Goal: Task Accomplishment & Management: Manage account settings

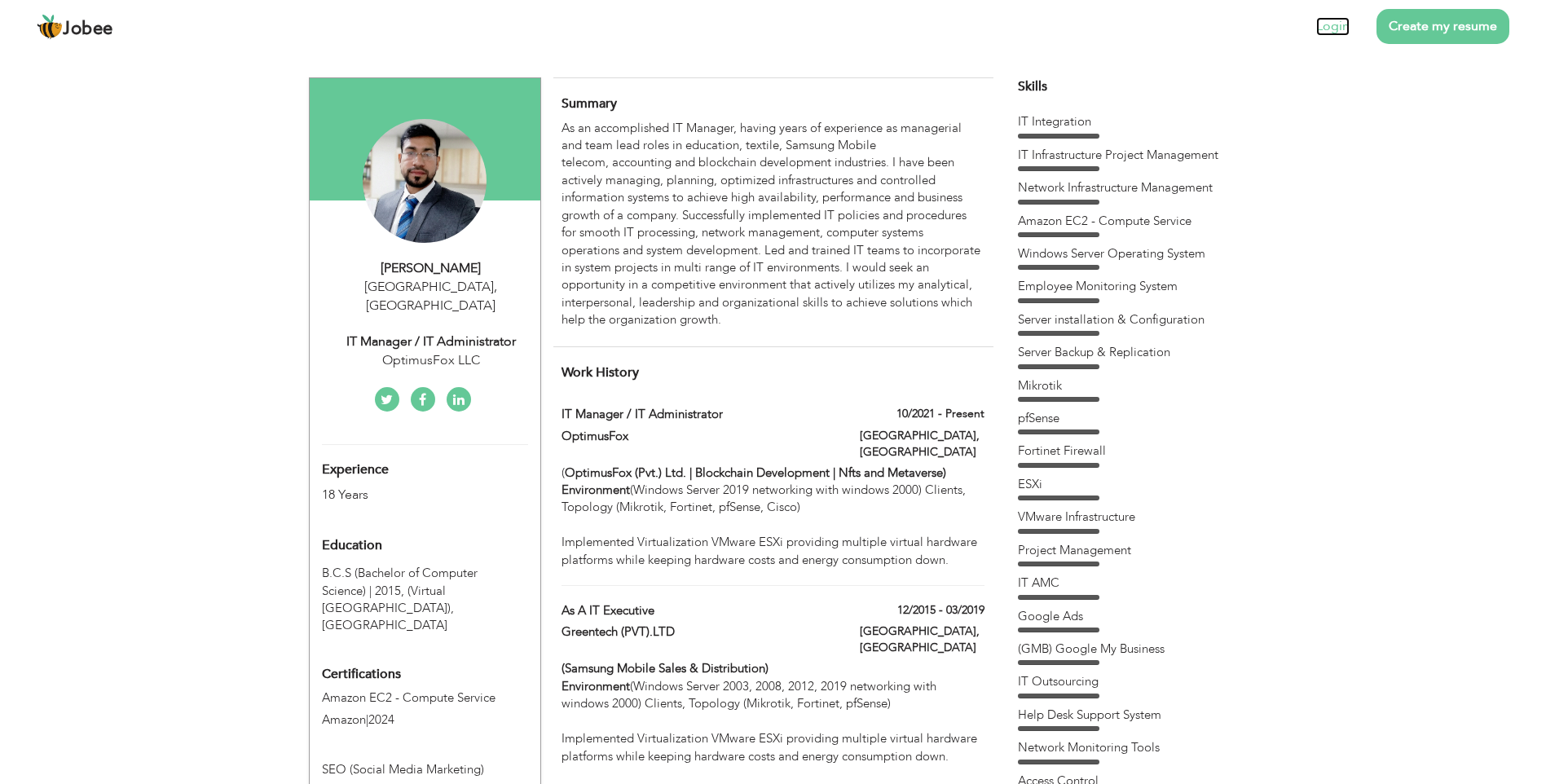
click at [1331, 27] on link "Login" at bounding box center [1332, 27] width 33 height 19
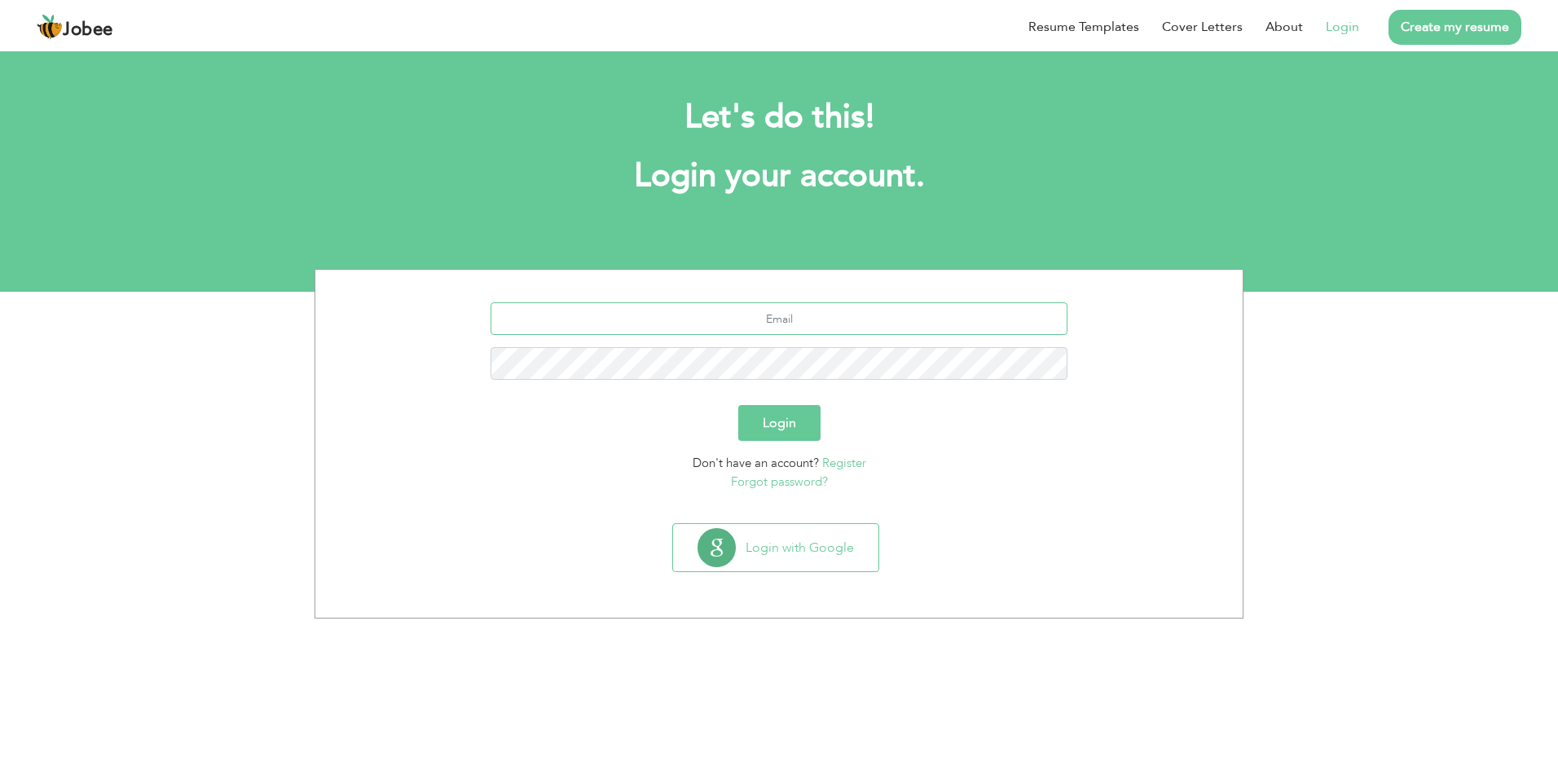
click at [749, 316] on input "text" at bounding box center [779, 318] width 578 height 32
type input "adil_pk@live.com"
click at [739, 405] on button "Login" at bounding box center [779, 422] width 82 height 36
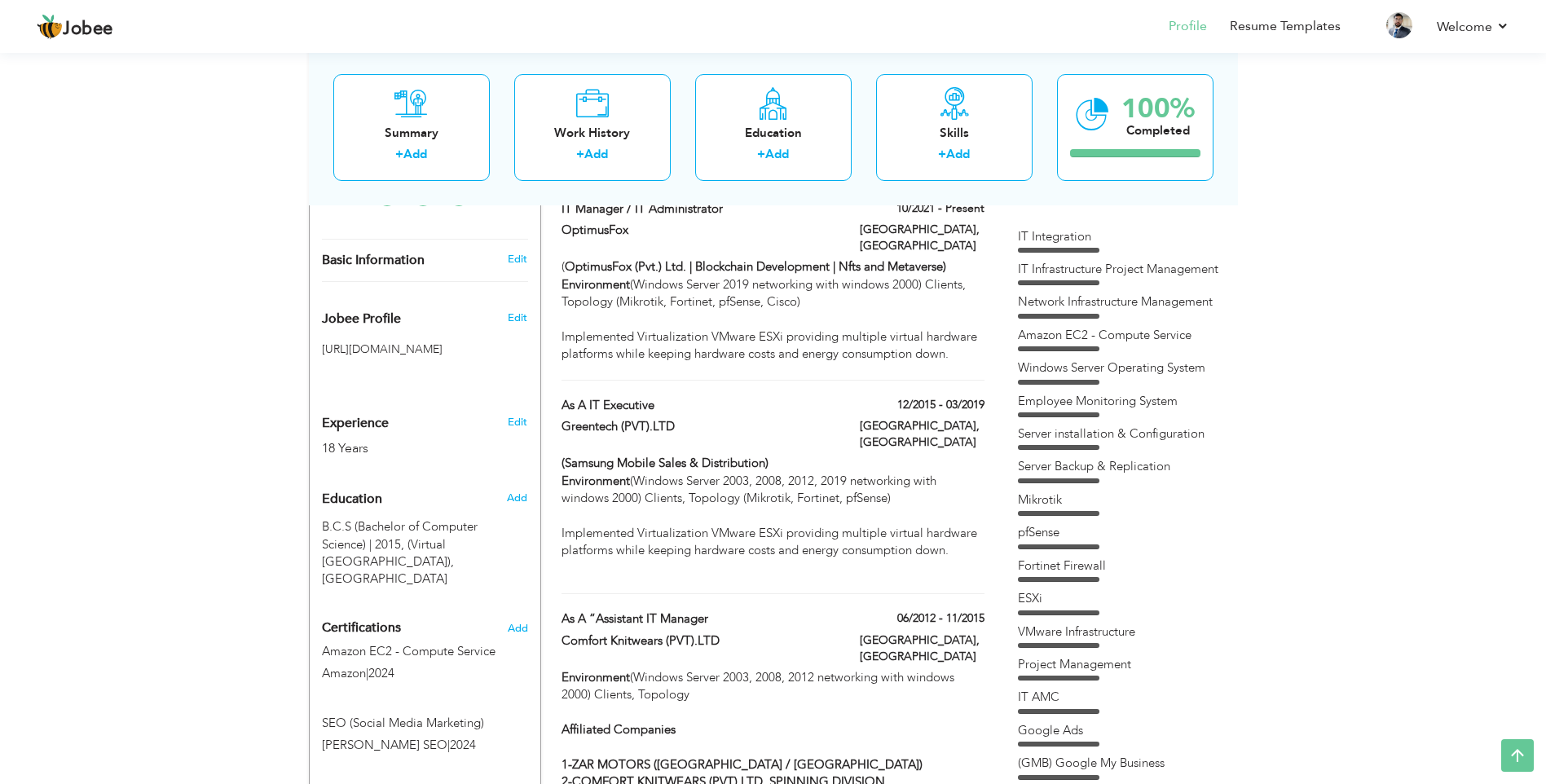
scroll to position [407, 0]
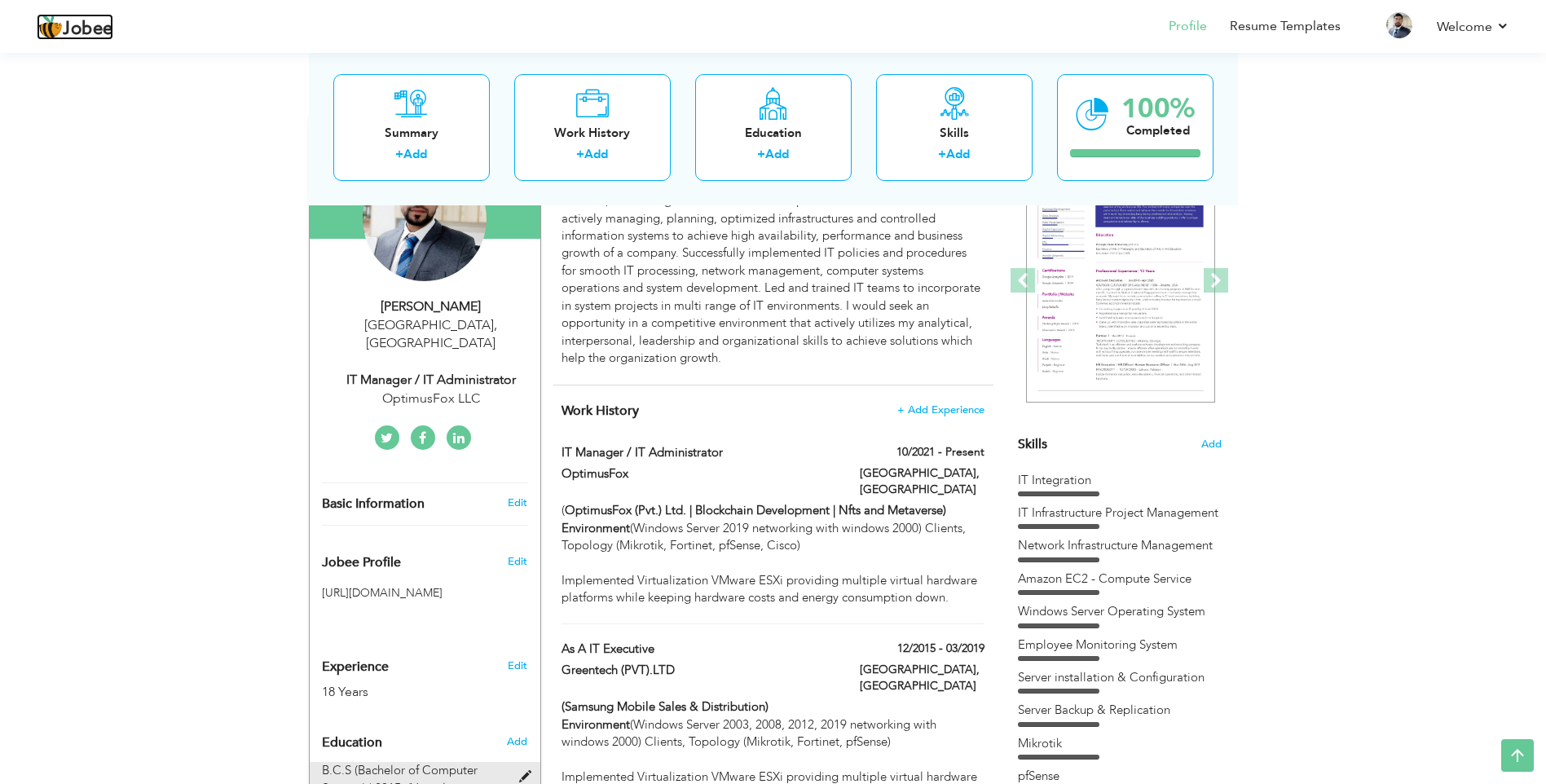
scroll to position [163, 0]
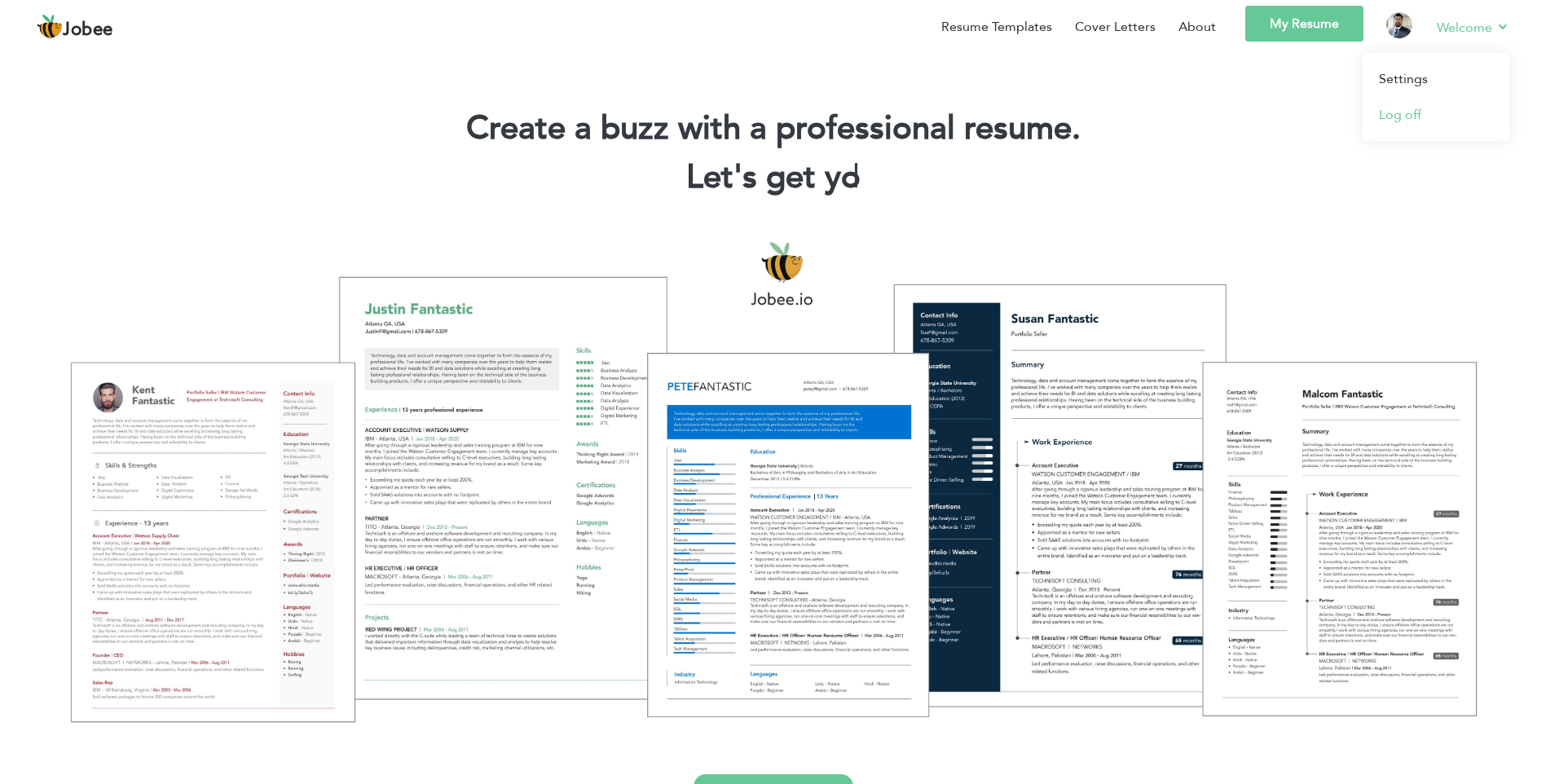
click at [756, 116] on link "Log off" at bounding box center [1435, 115] width 146 height 36
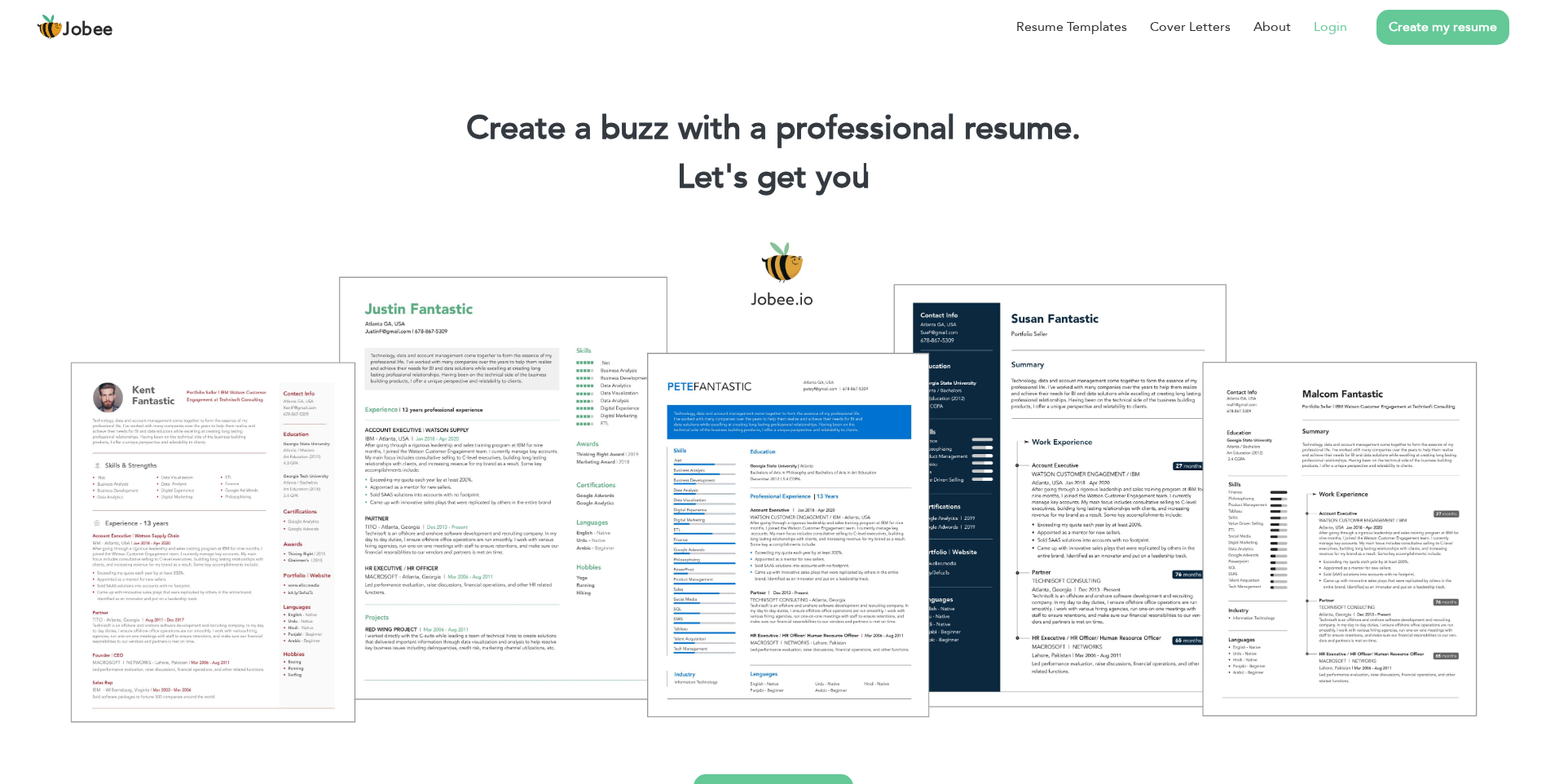
click at [1325, 27] on link "Login" at bounding box center [1330, 27] width 33 height 20
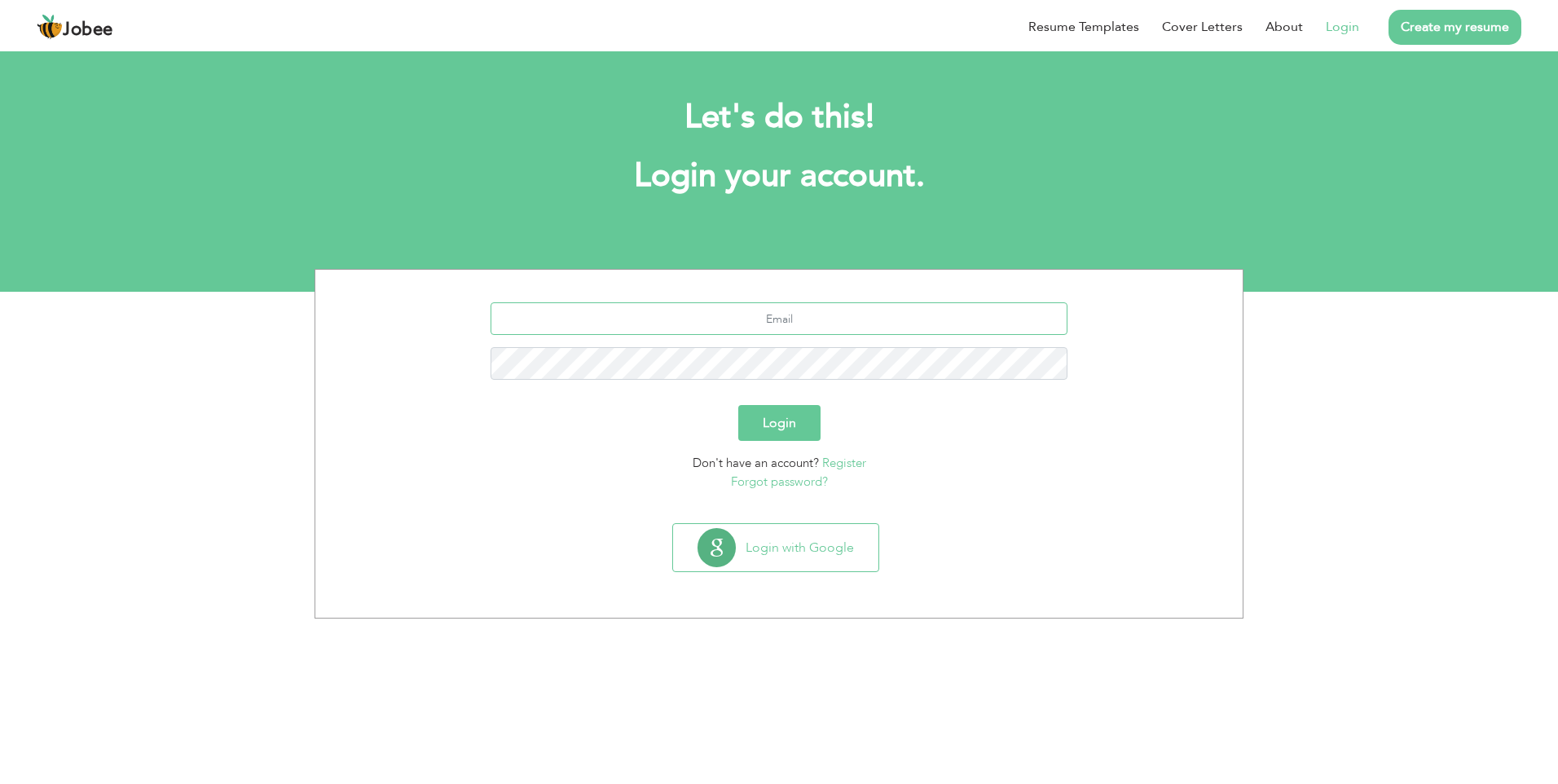
click at [786, 313] on input "text" at bounding box center [779, 318] width 578 height 32
type input "[EMAIL_ADDRESS][DOMAIN_NAME]"
click at [739, 405] on button "Login" at bounding box center [779, 422] width 82 height 36
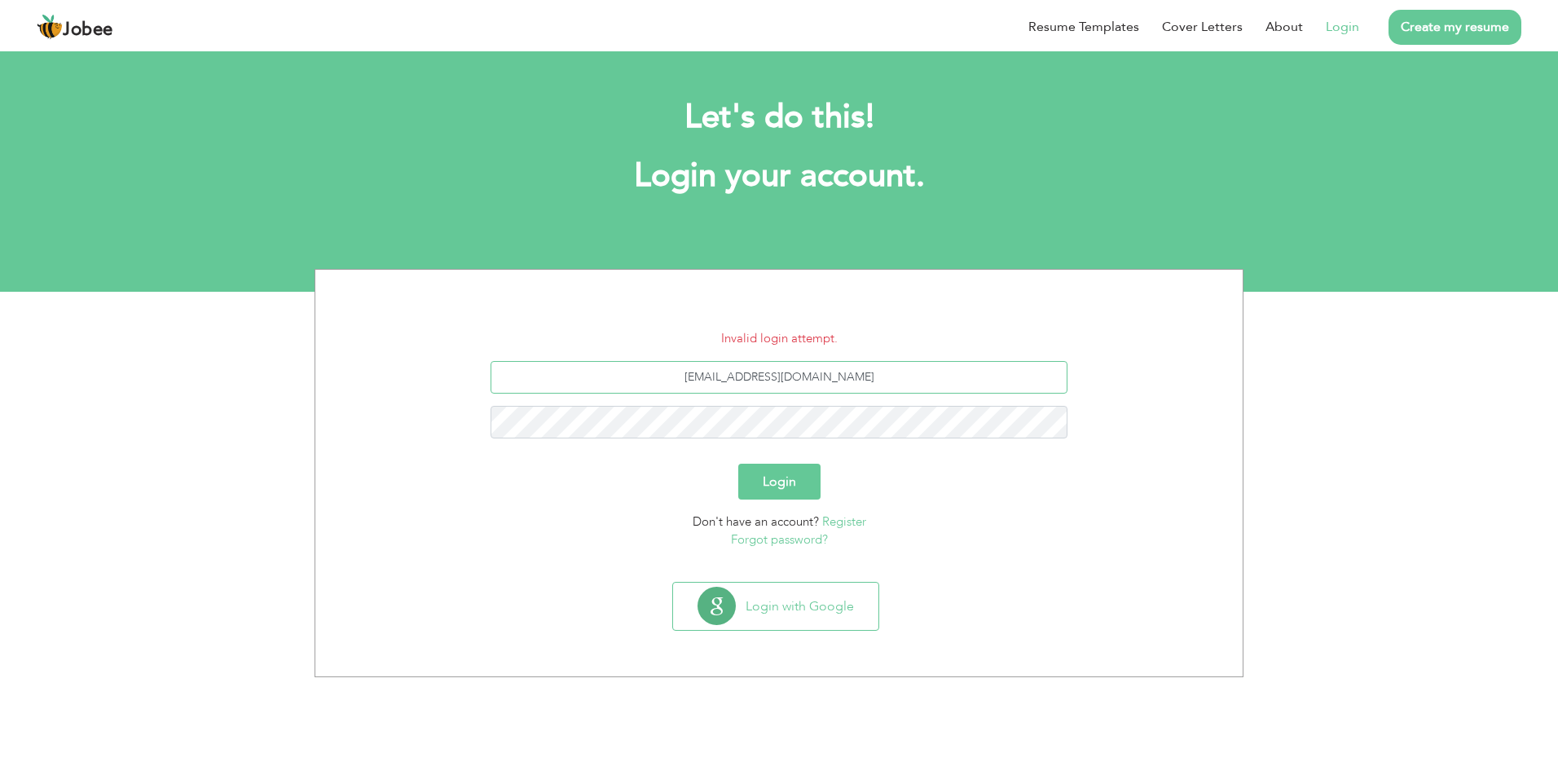
click at [848, 378] on input "[EMAIL_ADDRESS][DOMAIN_NAME]" at bounding box center [779, 377] width 578 height 32
click at [804, 538] on link "Forgot password?" at bounding box center [779, 540] width 97 height 17
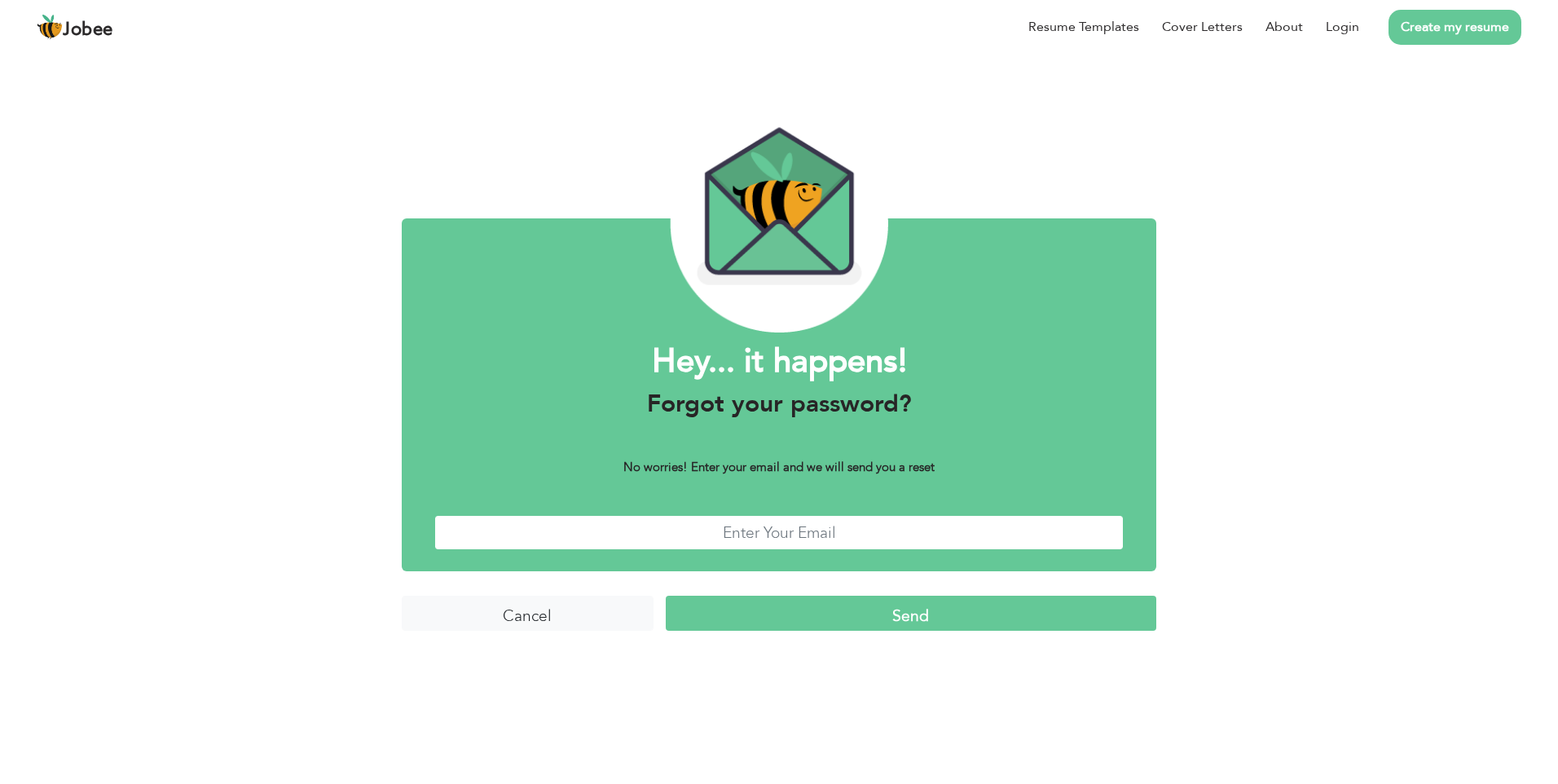
click at [751, 535] on input "text" at bounding box center [779, 532] width 690 height 35
paste input "inaseerm@gmail.com"
type input "inaseerm@gmail.com"
click at [1123, 481] on div "Hey... it happens! Forgot your password? No worries! Enter your email and we wi…" at bounding box center [779, 395] width 754 height 353
click at [824, 620] on input "Send" at bounding box center [911, 613] width 491 height 35
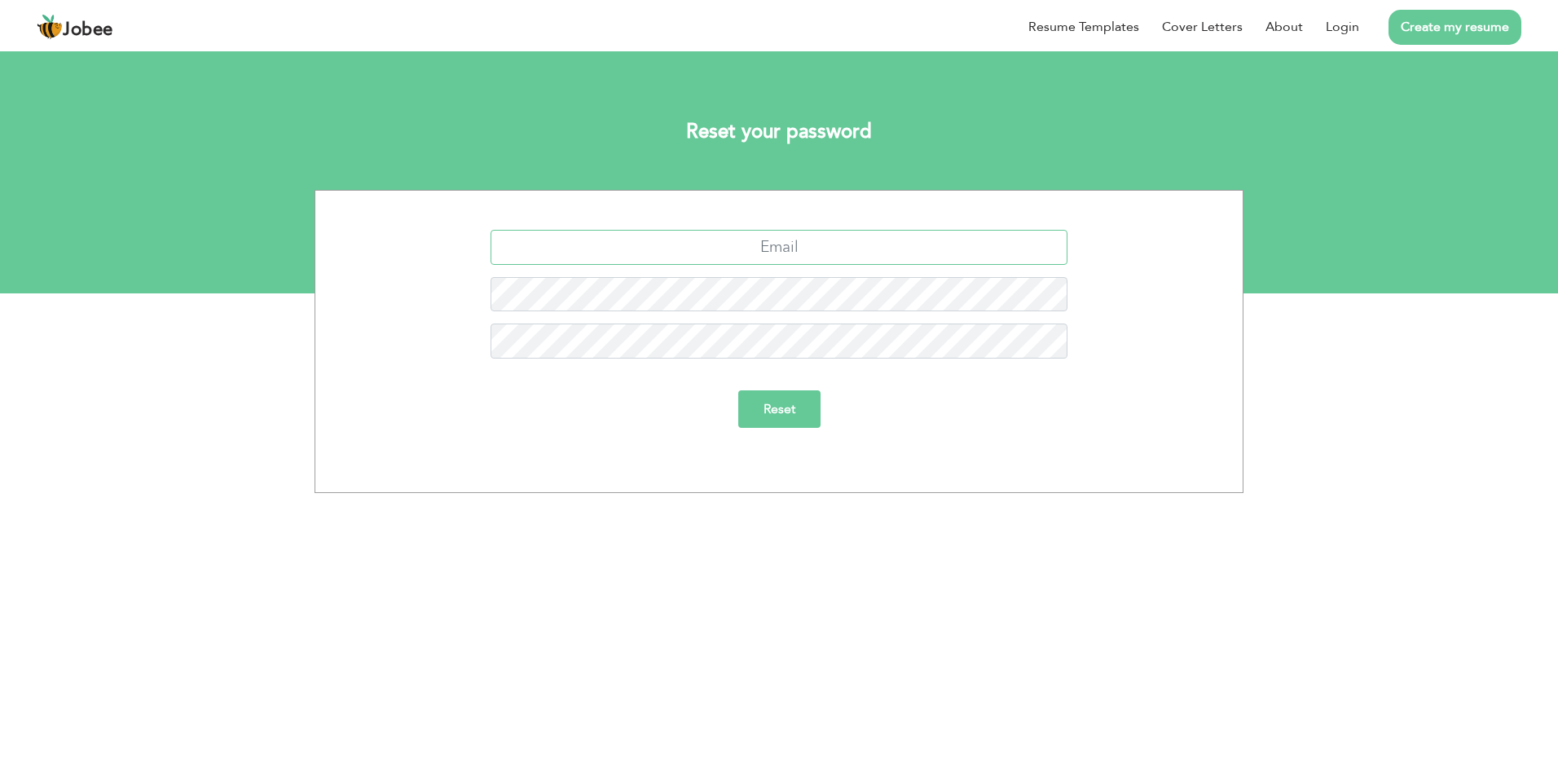
click at [789, 249] on input "text" at bounding box center [779, 247] width 578 height 35
paste input "inaseerm@gmail.com"
type input "inaseerm@gmail.com"
click at [783, 408] on input "Reset" at bounding box center [779, 408] width 82 height 37
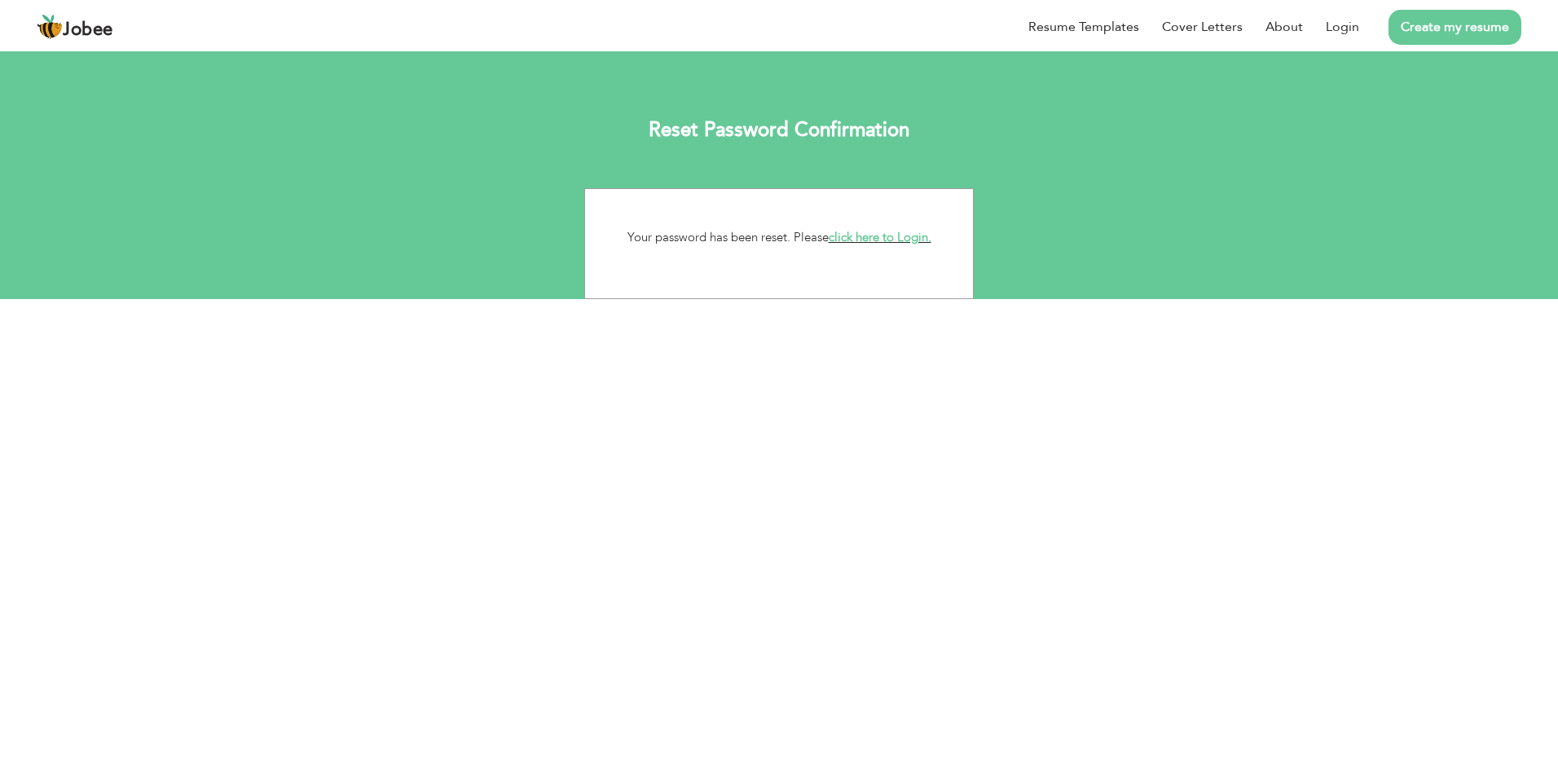
click at [866, 234] on link "click here to Login." at bounding box center [879, 237] width 102 height 17
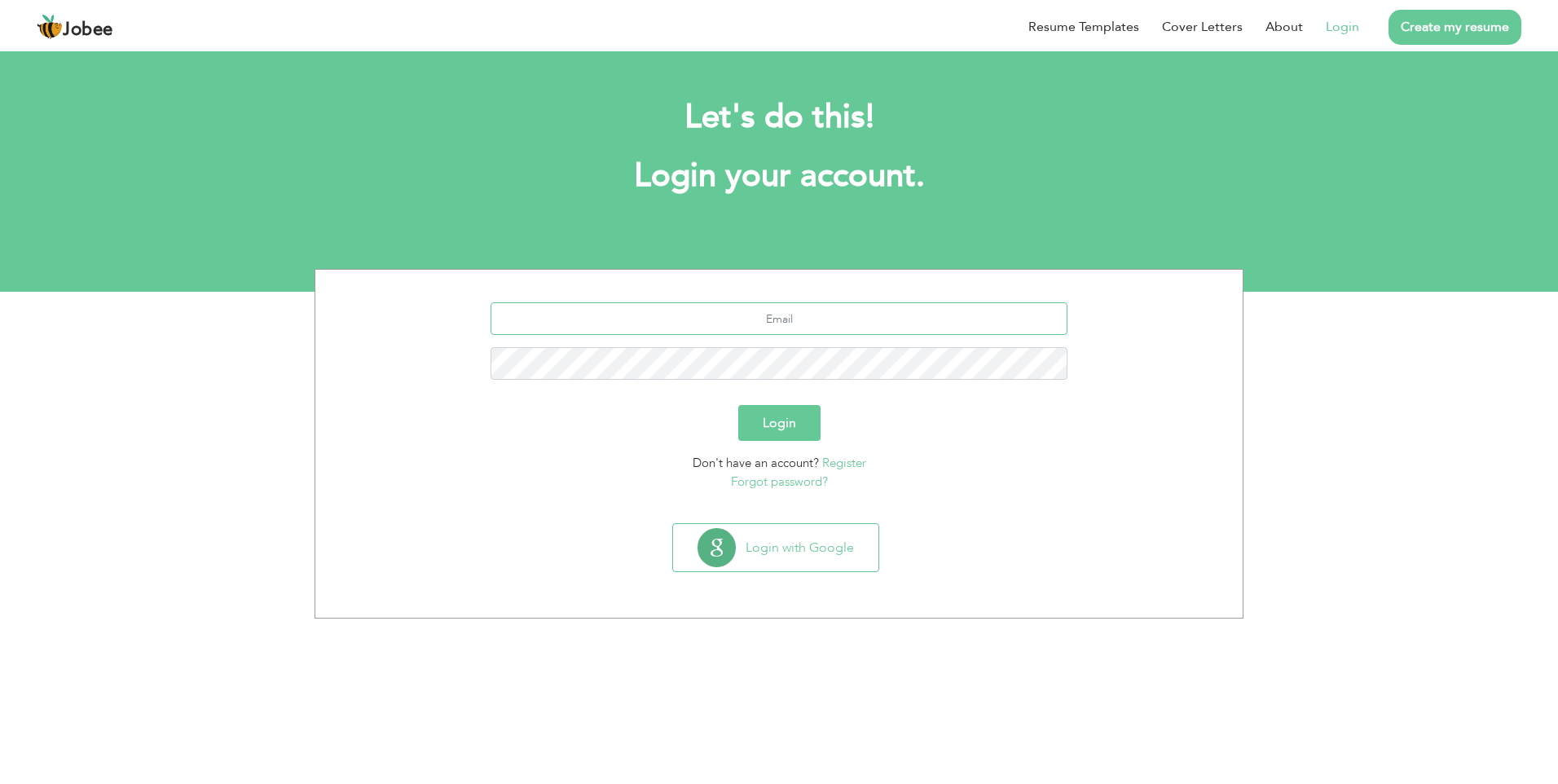
click at [664, 316] on input "text" at bounding box center [779, 318] width 578 height 32
paste input "inaseerm@gmail.com"
type input "inaseerm@gmail.com"
click at [739, 405] on button "Login" at bounding box center [779, 422] width 82 height 36
